Goal: Information Seeking & Learning: Learn about a topic

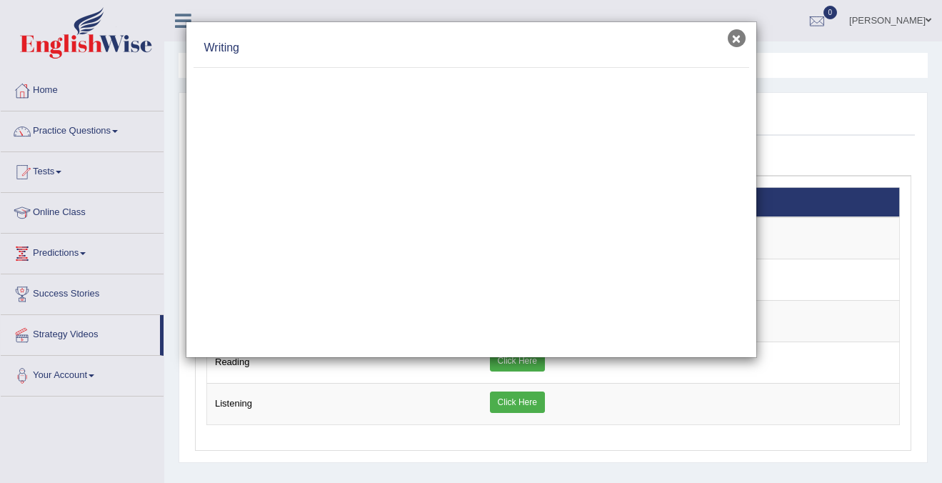
click at [728, 39] on button "×" at bounding box center [737, 38] width 18 height 18
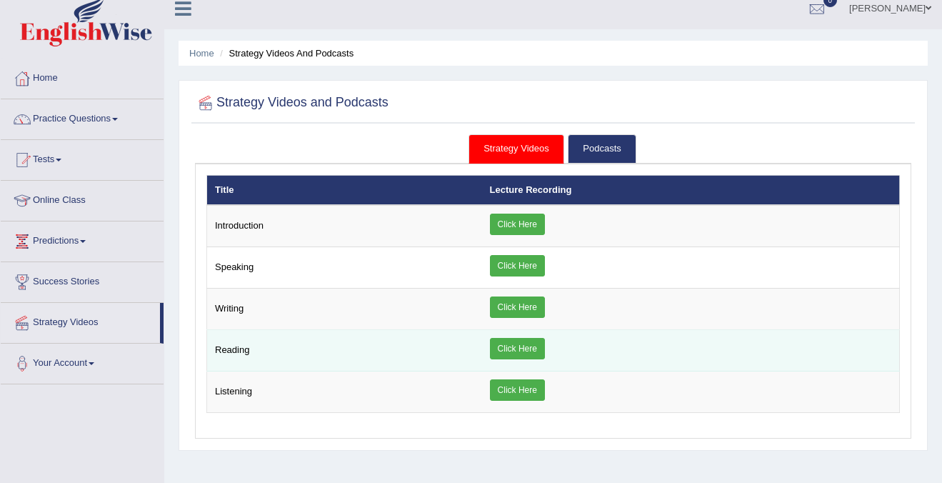
scroll to position [14, 0]
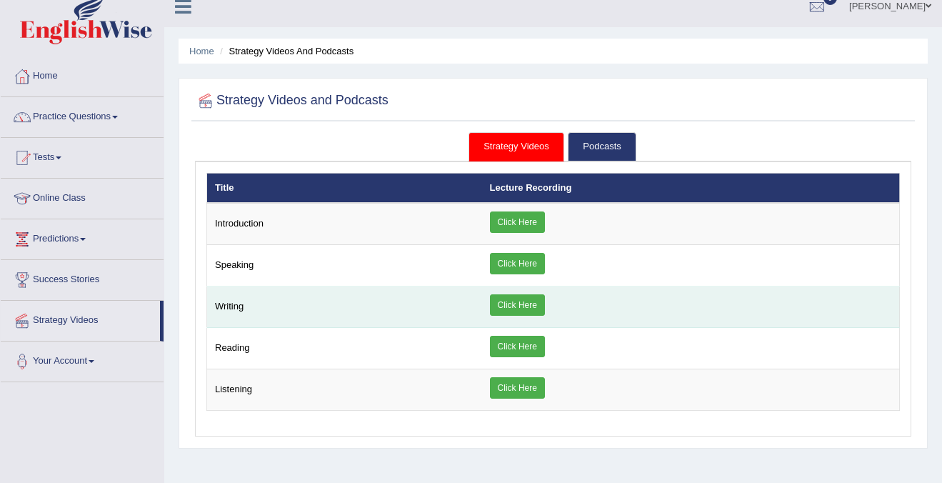
click at [507, 302] on link "Click Here" at bounding box center [517, 304] width 55 height 21
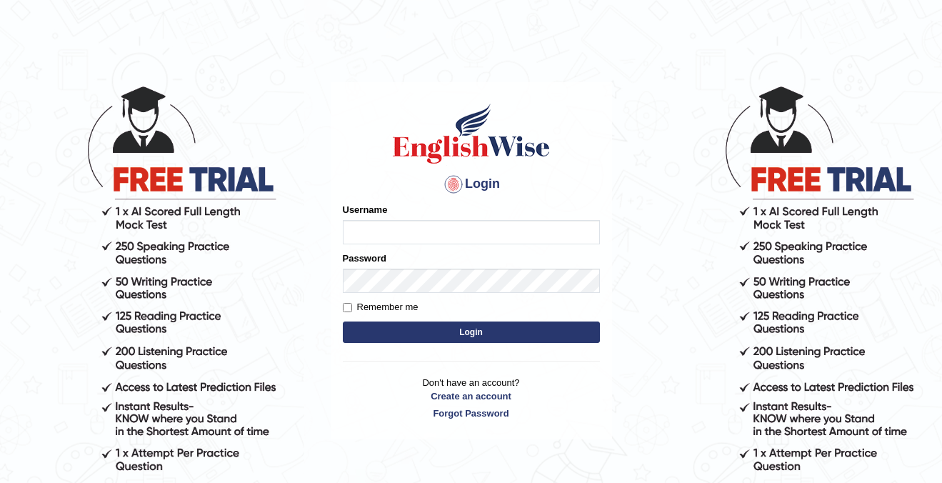
type input "cansu_parramatta"
click at [418, 327] on button "Login" at bounding box center [471, 332] width 257 height 21
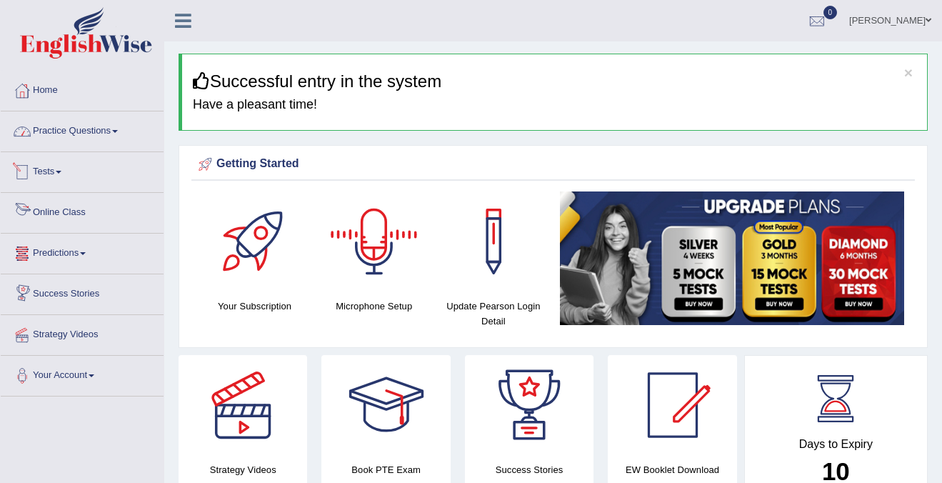
click at [80, 124] on link "Practice Questions" at bounding box center [82, 129] width 163 height 36
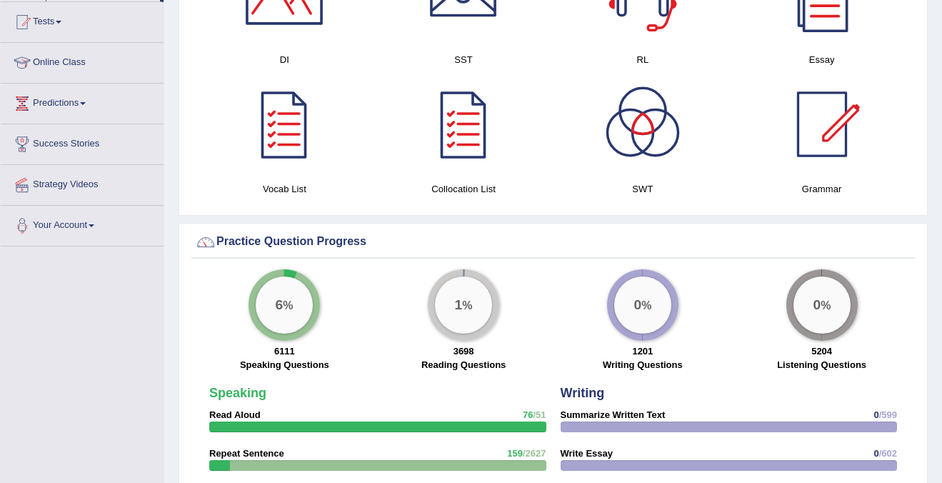
scroll to position [933, 0]
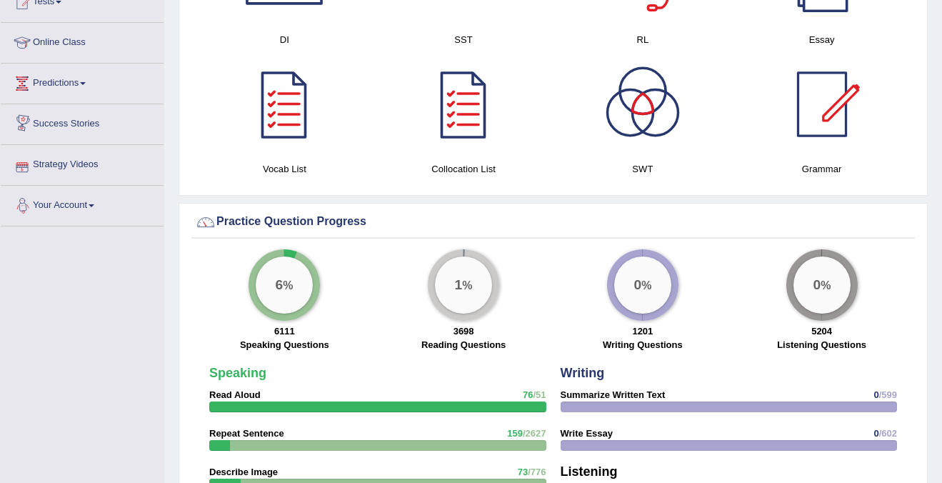
click at [79, 174] on link "Strategy Videos" at bounding box center [82, 163] width 163 height 36
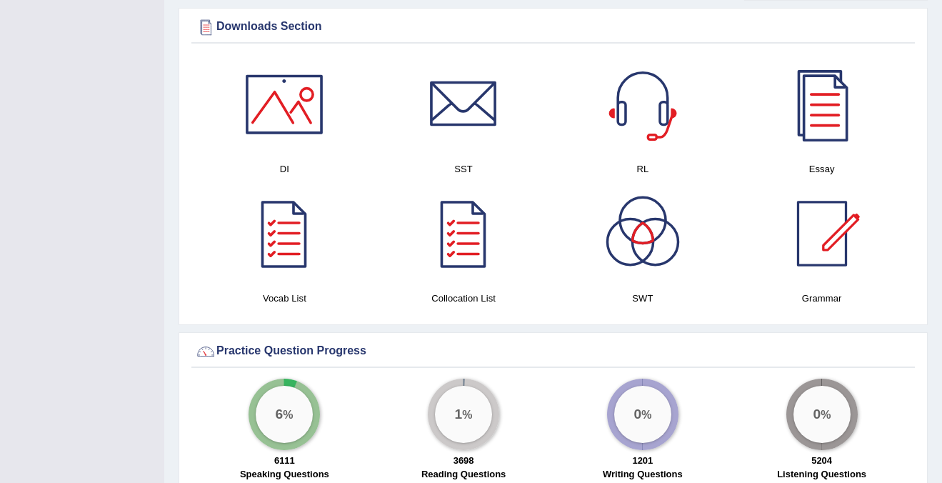
scroll to position [502, 0]
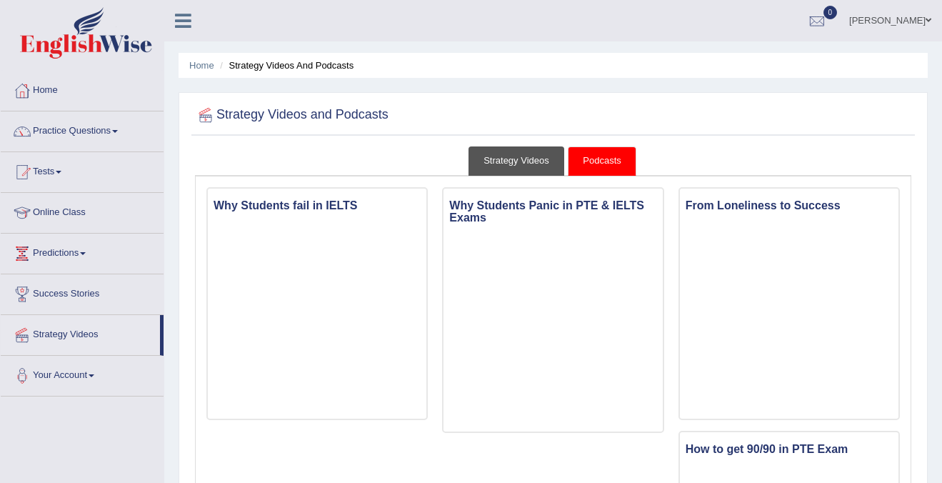
click at [519, 164] on link "Strategy Videos" at bounding box center [517, 160] width 96 height 29
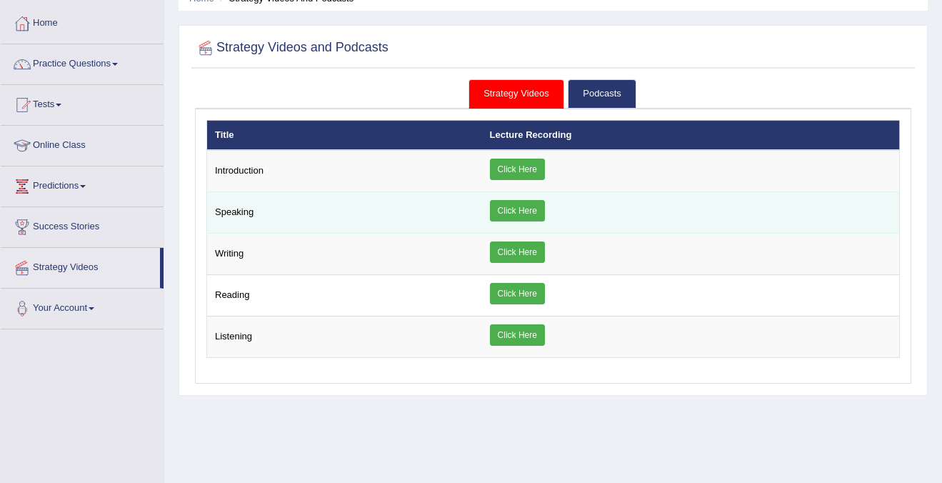
scroll to position [78, 0]
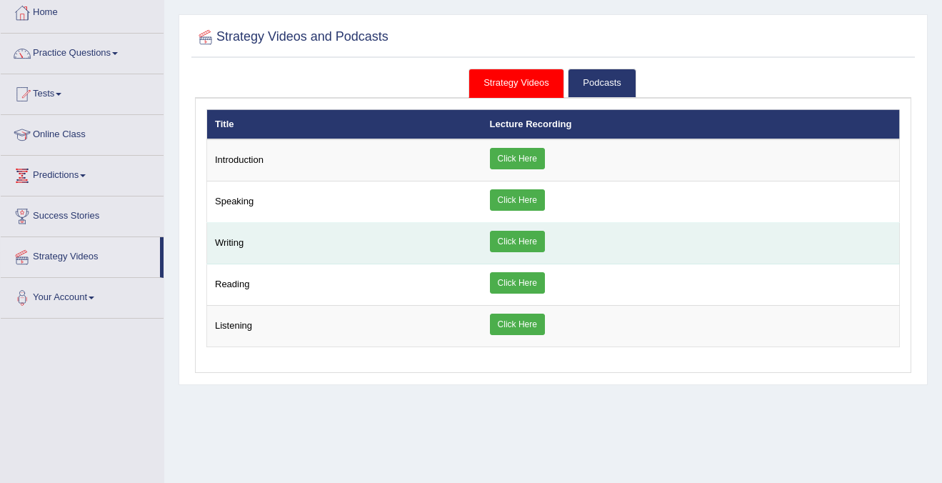
click at [513, 239] on link "Click Here" at bounding box center [517, 241] width 55 height 21
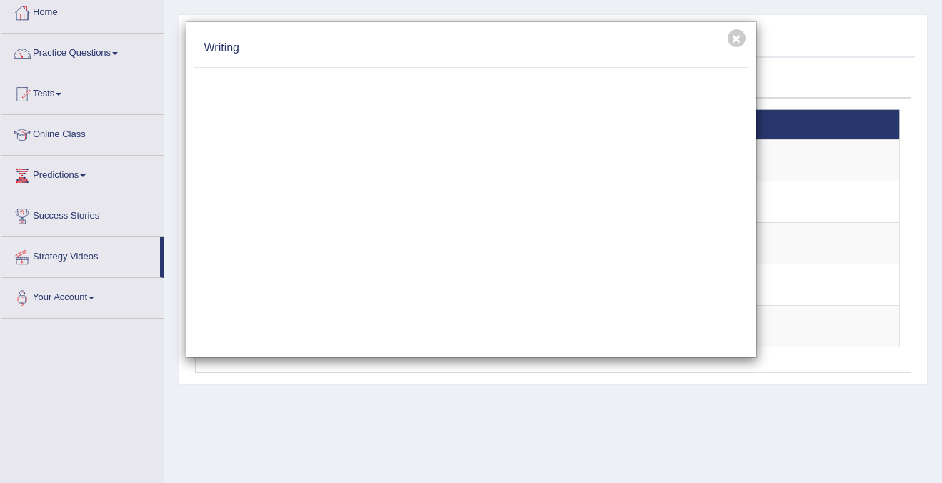
scroll to position [0, 0]
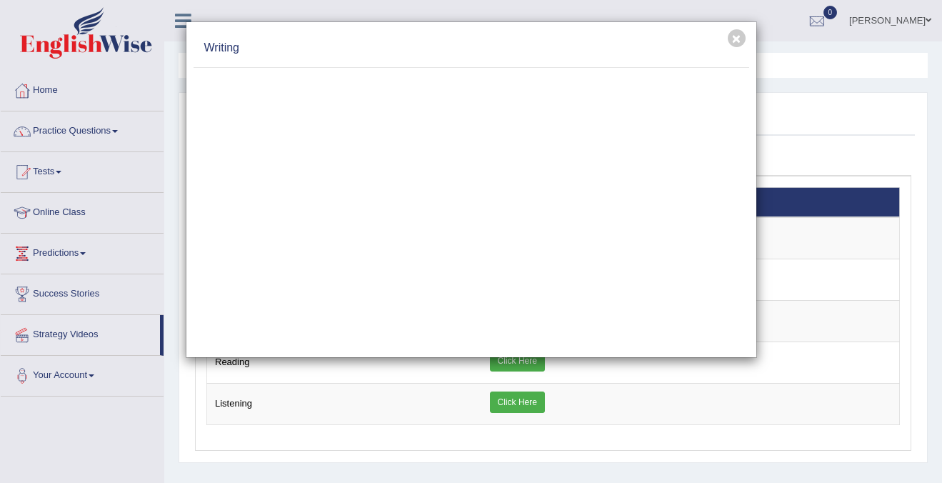
click at [85, 126] on div "× Writing" at bounding box center [471, 241] width 942 height 483
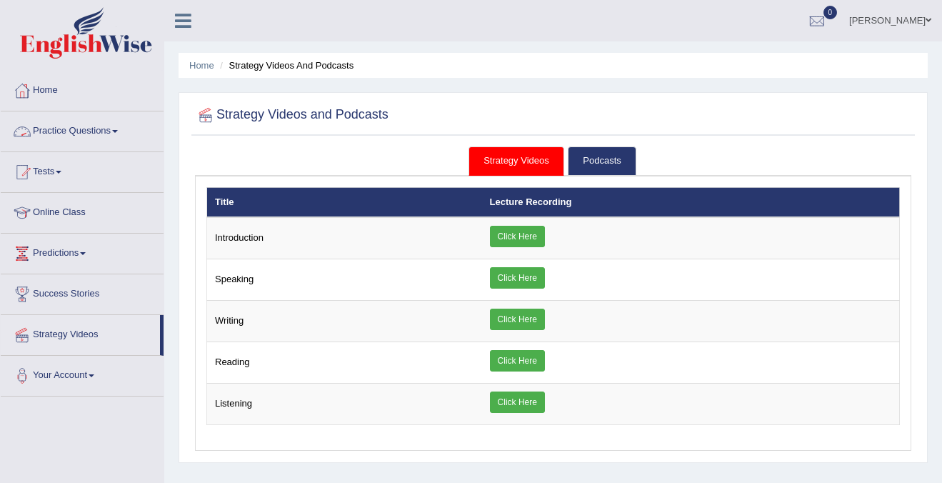
click at [85, 126] on link "Practice Questions" at bounding box center [82, 129] width 163 height 36
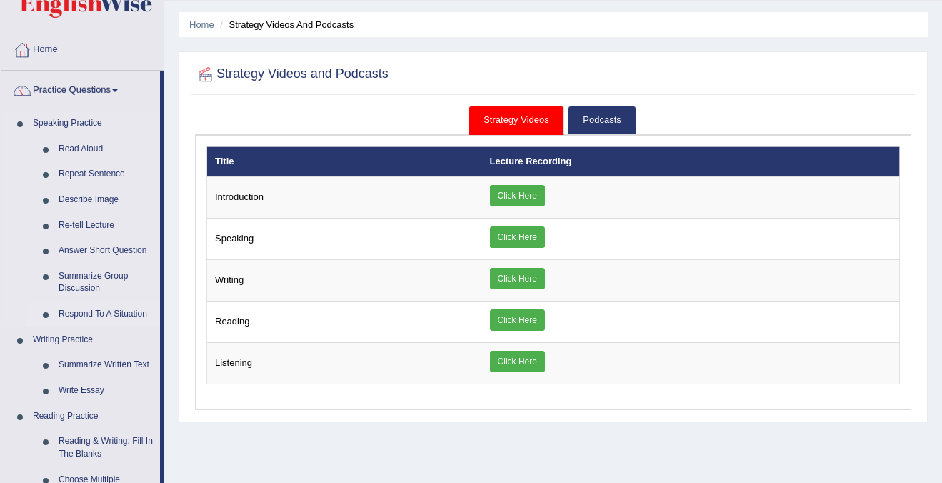
scroll to position [44, 0]
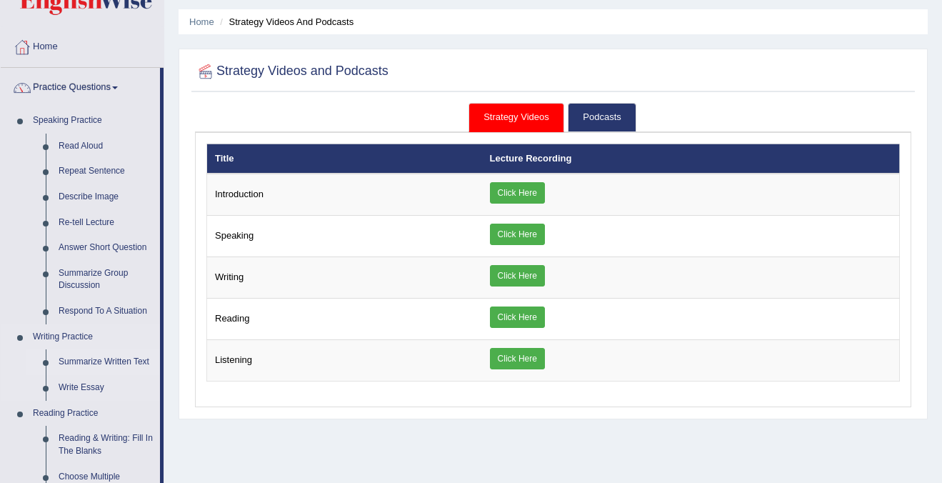
click at [91, 369] on link "Summarize Written Text" at bounding box center [106, 362] width 108 height 26
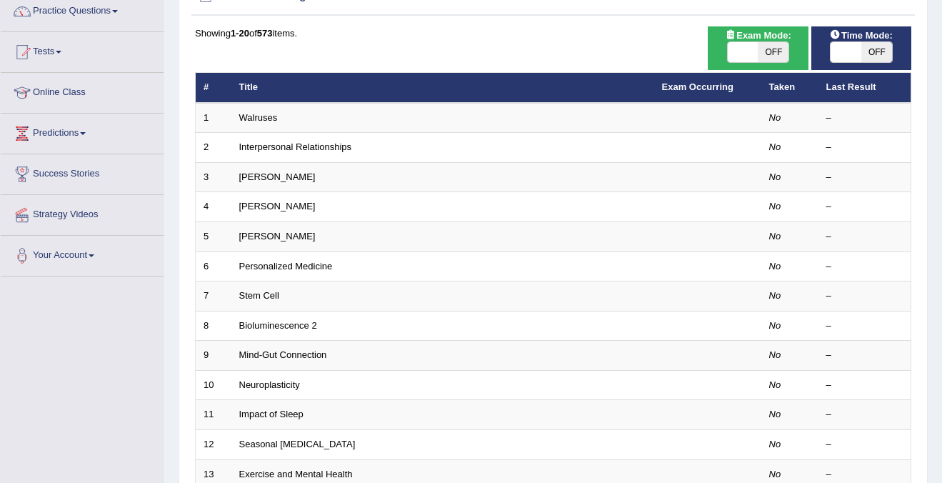
scroll to position [153, 0]
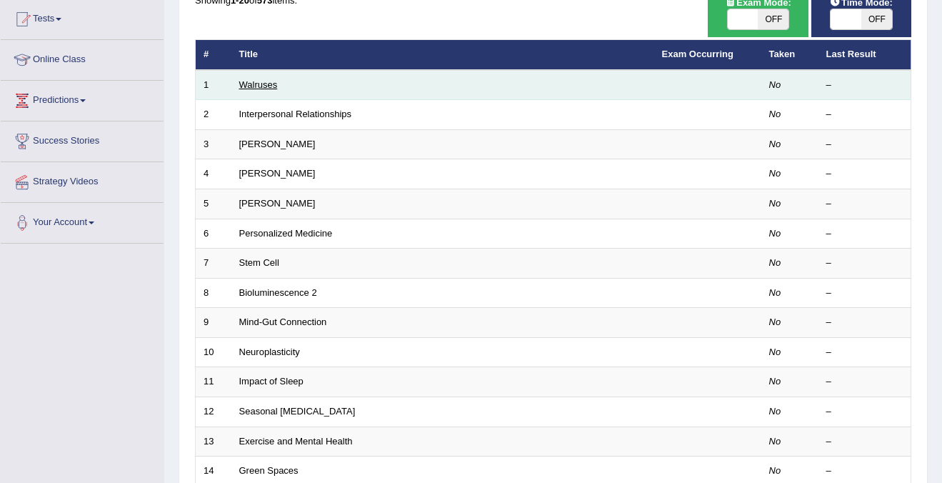
click at [259, 90] on link "Walruses" at bounding box center [258, 84] width 39 height 11
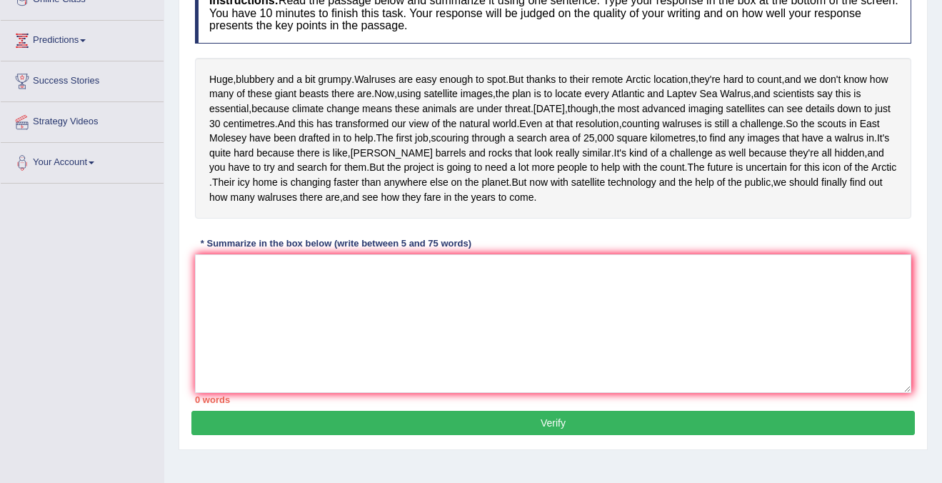
scroll to position [214, 0]
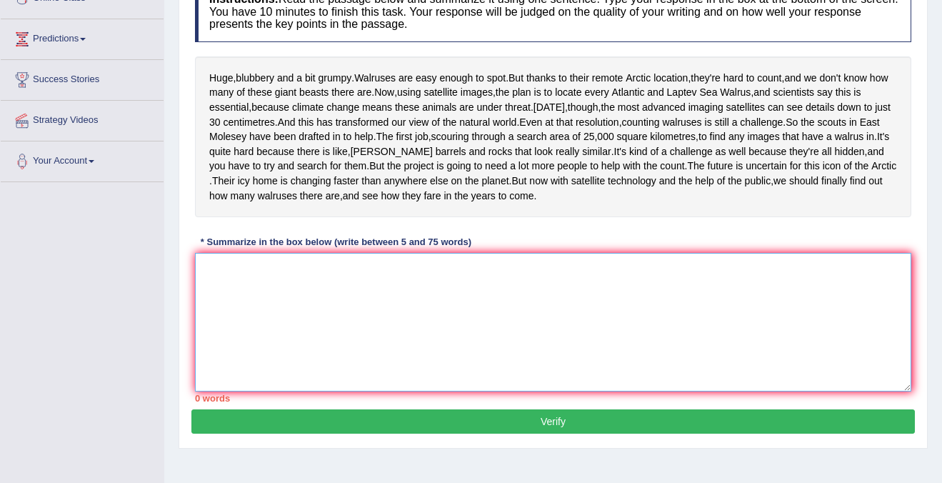
click at [352, 343] on textarea at bounding box center [553, 322] width 717 height 139
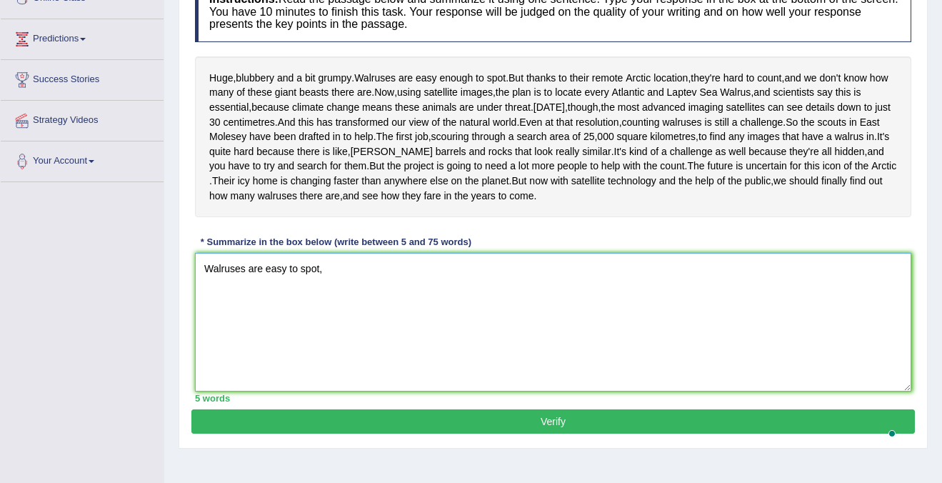
type textarea "Walruses are easy to spot,"
drag, startPoint x: 339, startPoint y: 330, endPoint x: 141, endPoint y: 294, distance: 201.3
click at [141, 294] on div "Toggle navigation Home Practice Questions Speaking Practice Read Aloud Repeat S…" at bounding box center [471, 157] width 942 height 743
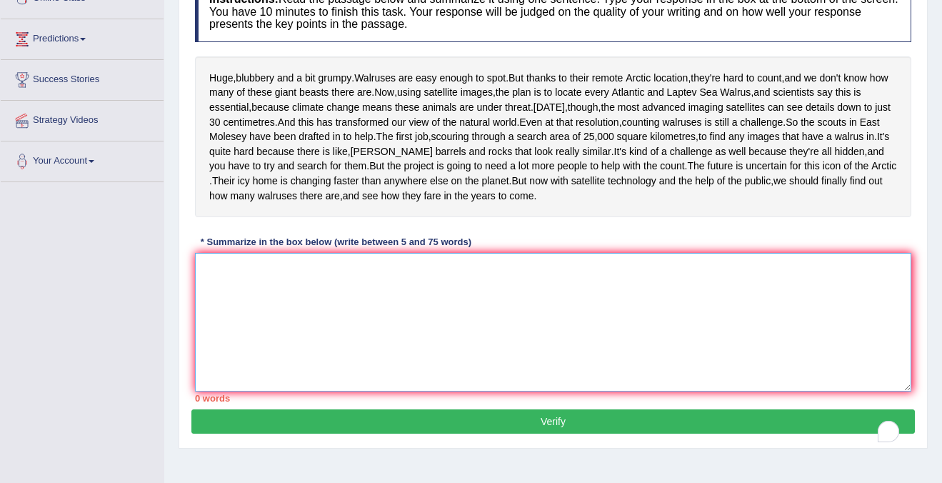
click at [411, 384] on textarea "To enrich screen reader interactions, please activate Accessibility in Grammarl…" at bounding box center [553, 322] width 717 height 139
click at [377, 376] on textarea "To enrich screen reader interactions, please activate Accessibility in Grammarl…" at bounding box center [553, 322] width 717 height 139
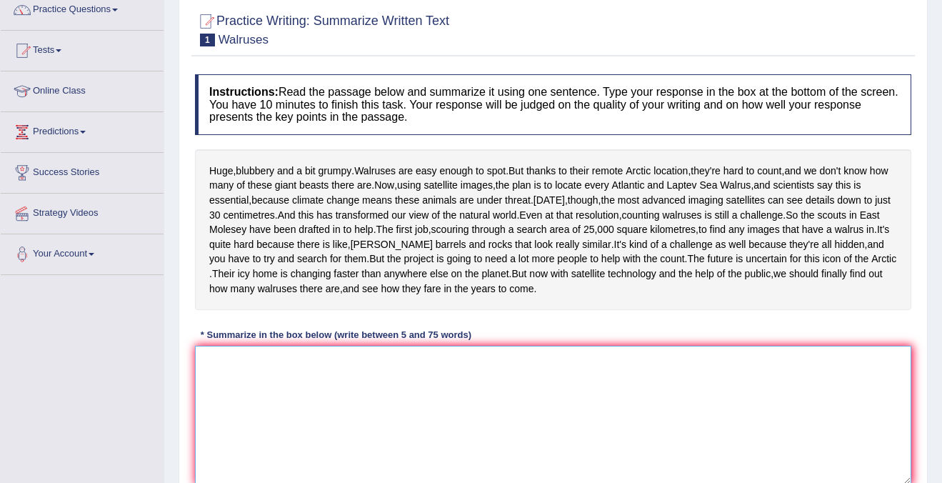
scroll to position [121, 0]
click at [288, 448] on textarea "To enrich screen reader interactions, please activate Accessibility in Grammarl…" at bounding box center [553, 416] width 717 height 139
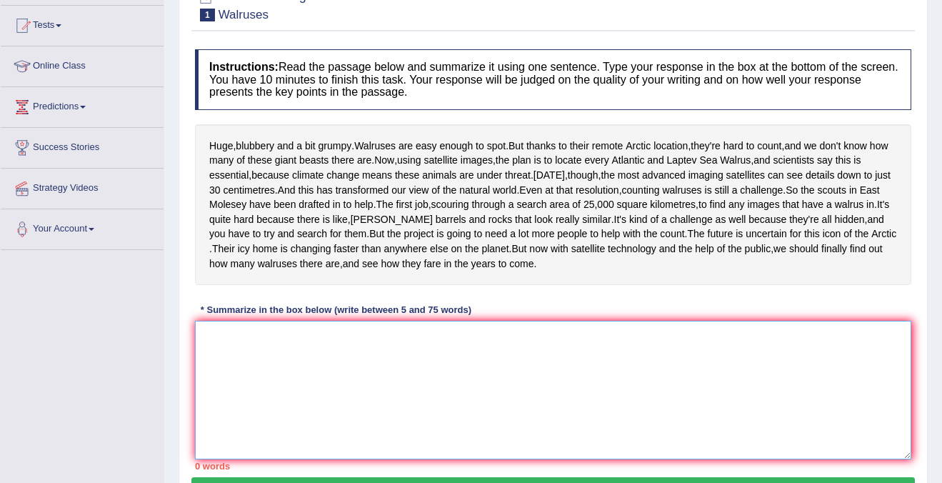
scroll to position [155, 0]
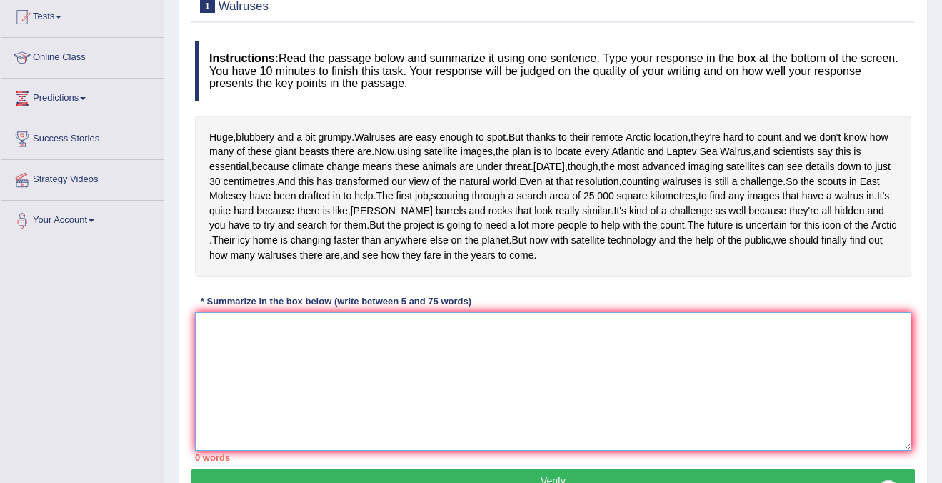
click at [332, 414] on textarea "To enrich screen reader interactions, please activate Accessibility in Grammarl…" at bounding box center [553, 381] width 717 height 139
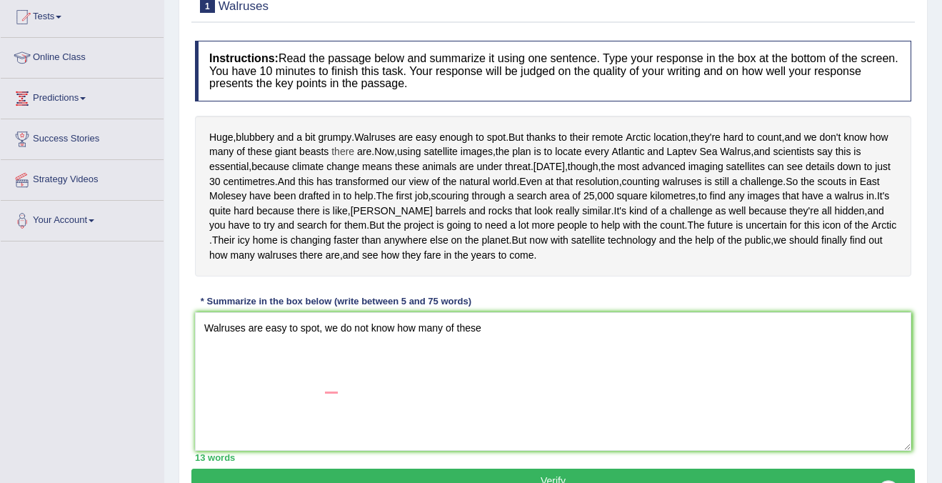
drag, startPoint x: 326, startPoint y: 146, endPoint x: 373, endPoint y: 146, distance: 47.2
click at [373, 146] on div "Huge , blubbery and a bit grumpy . Walruses are easy enough to spot . But thank…" at bounding box center [553, 196] width 717 height 161
click at [485, 381] on textarea "Walruses are easy to spot, we do not know how many of these" at bounding box center [553, 381] width 717 height 139
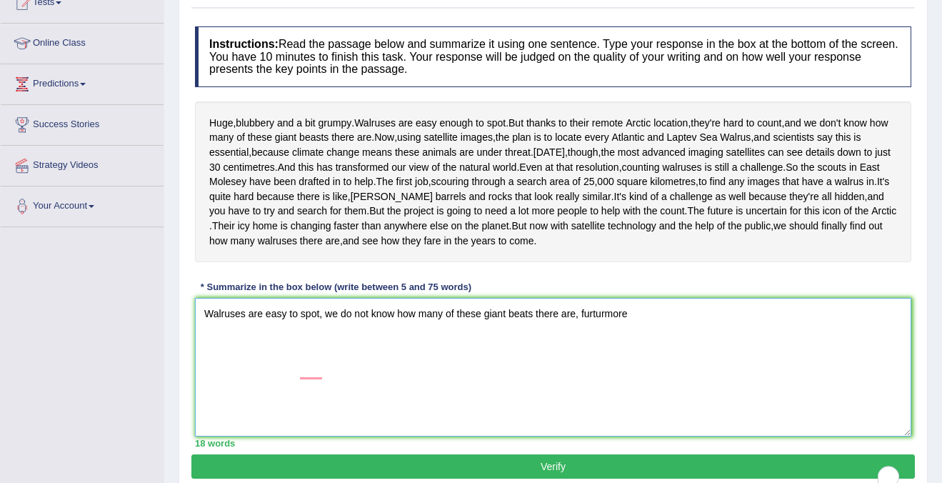
scroll to position [173, 0]
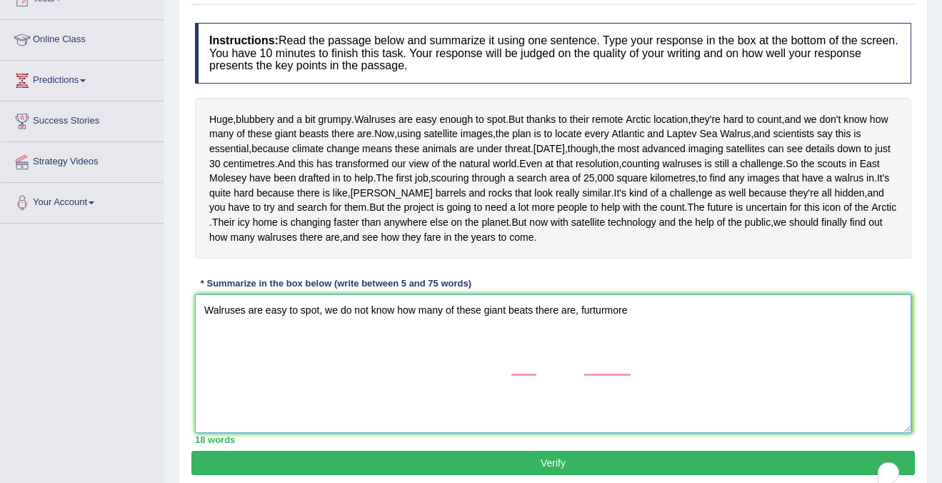
click at [695, 367] on textarea "Walruses are easy to spot, we do not know how many of these giant beats there a…" at bounding box center [553, 363] width 717 height 139
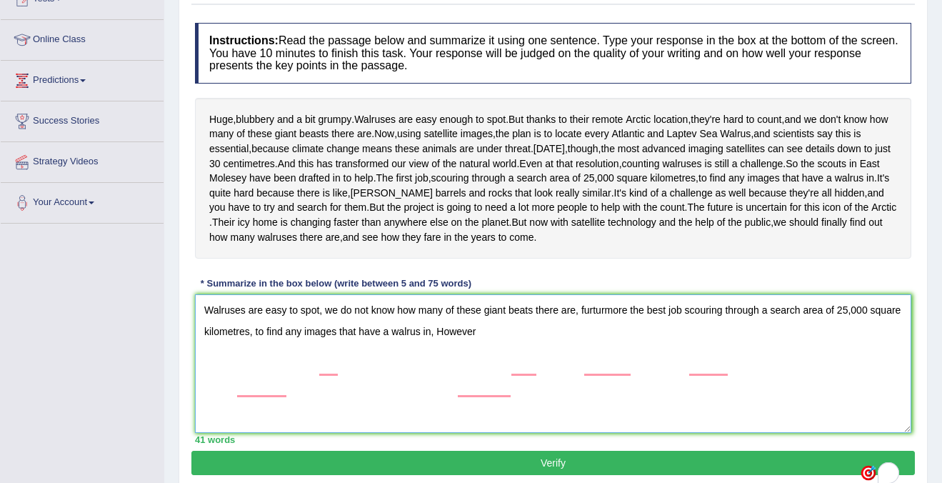
click at [546, 395] on textarea "Walruses are easy to spot, we do not know how many of these giant beats there a…" at bounding box center [553, 363] width 717 height 139
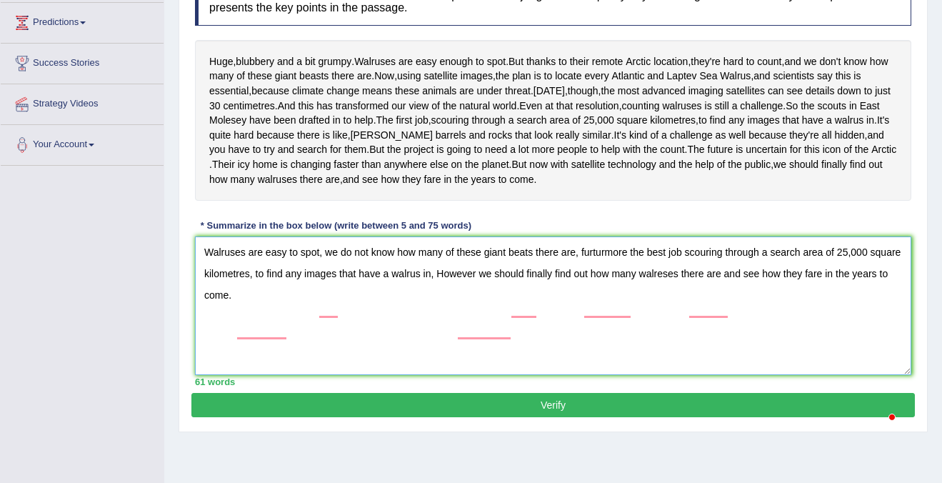
scroll to position [286, 0]
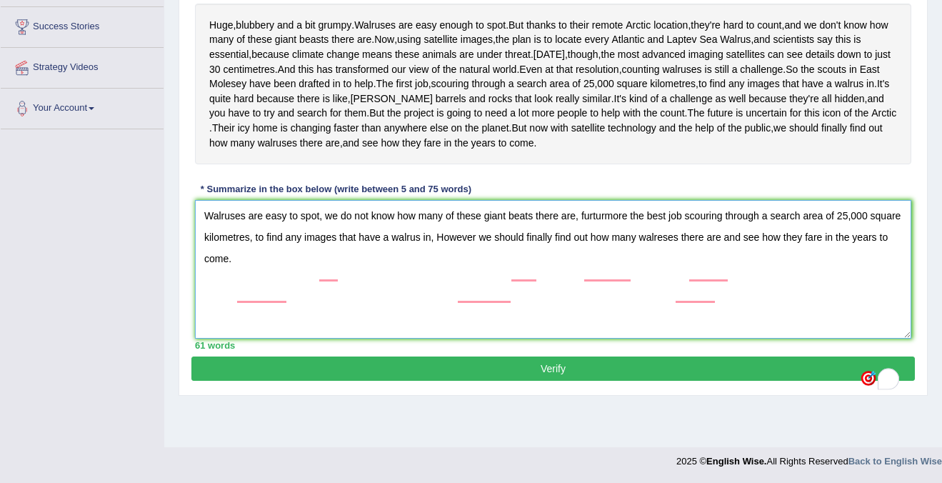
type textarea "Walruses are easy to spot, we do not know how many of these giant beats there a…"
click at [571, 381] on button "Verify" at bounding box center [553, 369] width 724 height 24
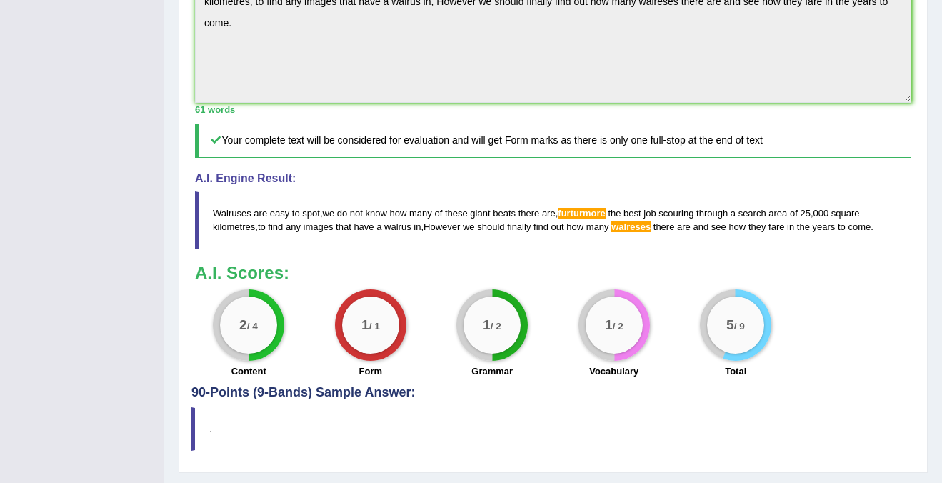
scroll to position [486, 0]
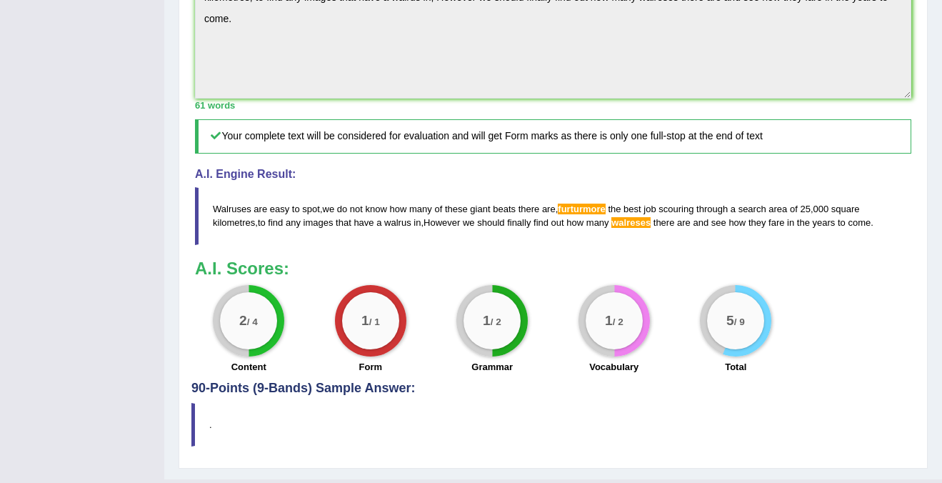
drag, startPoint x: 210, startPoint y: 262, endPoint x: 354, endPoint y: 286, distance: 146.2
click at [357, 244] on blockquote "Walruses are easy to spot , we do not know how many of these giant beats there …" at bounding box center [553, 215] width 717 height 57
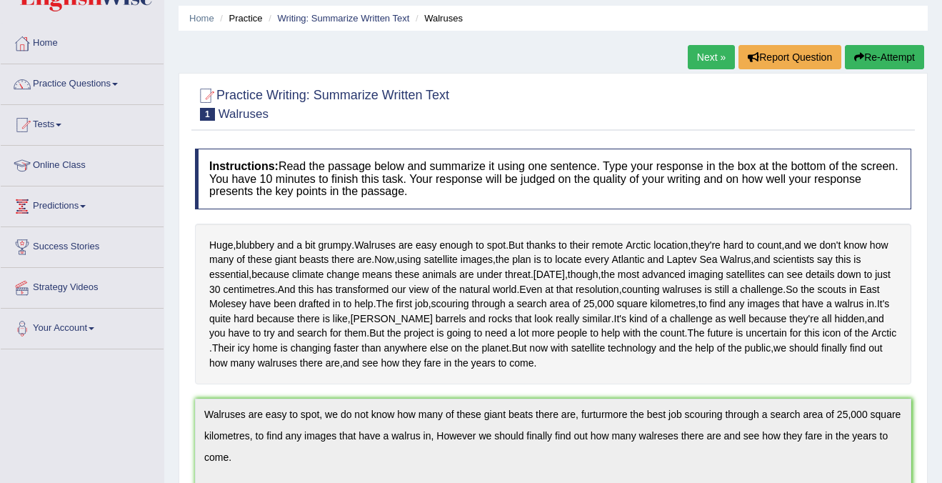
scroll to position [0, 0]
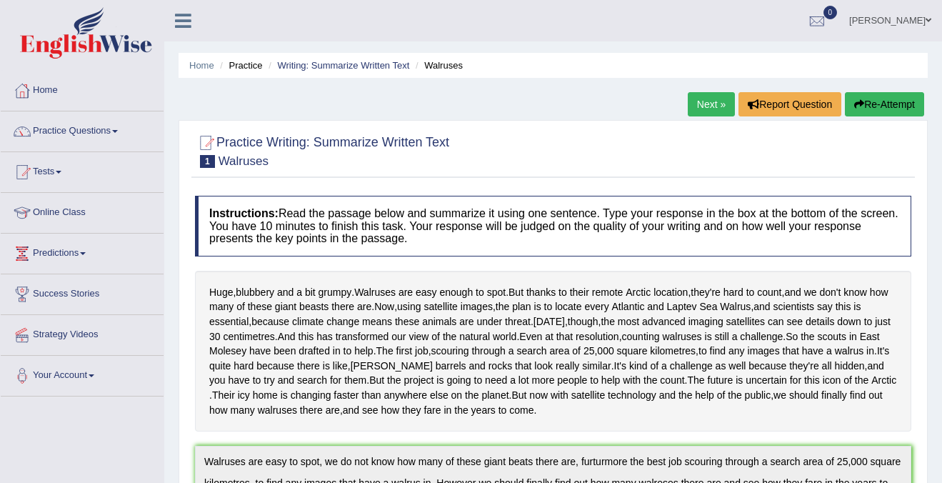
drag, startPoint x: 302, startPoint y: 285, endPoint x: 472, endPoint y: 333, distance: 176.7
click at [472, 333] on div "Huge , blubbery and a bit grumpy . Walruses are easy enough to spot . But thank…" at bounding box center [553, 351] width 717 height 161
